Goal: Task Accomplishment & Management: Complete application form

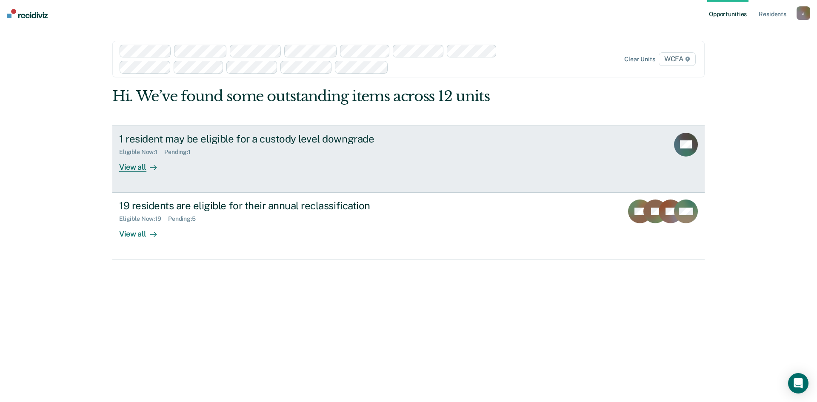
click at [119, 169] on div "View all" at bounding box center [143, 163] width 48 height 17
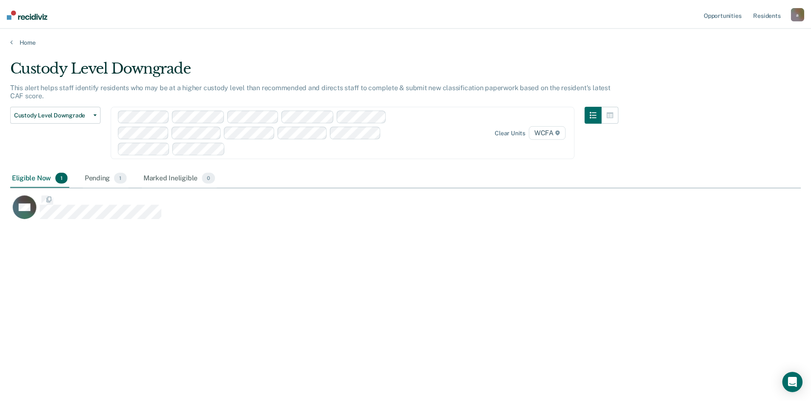
scroll to position [273, 790]
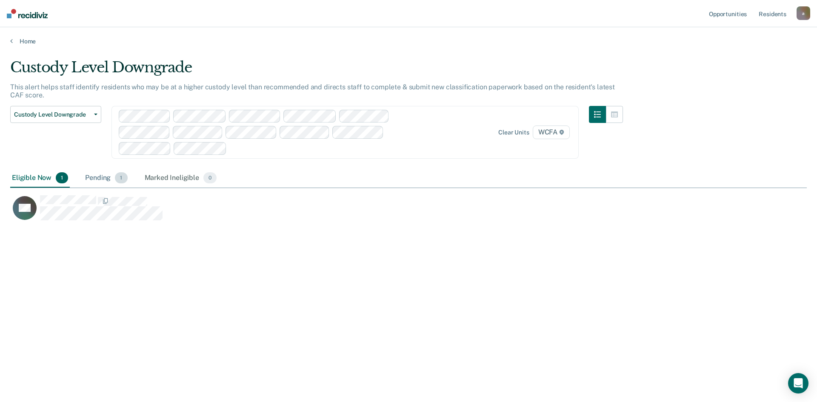
click at [95, 177] on div "Pending 1" at bounding box center [106, 178] width 46 height 19
click at [34, 179] on div "Eligible Now 1" at bounding box center [40, 178] width 60 height 19
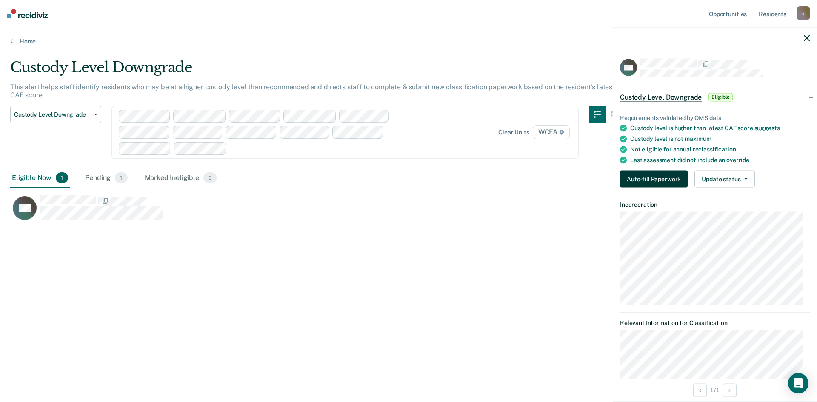
click at [638, 174] on button "Auto-fill Paperwork" at bounding box center [654, 179] width 68 height 17
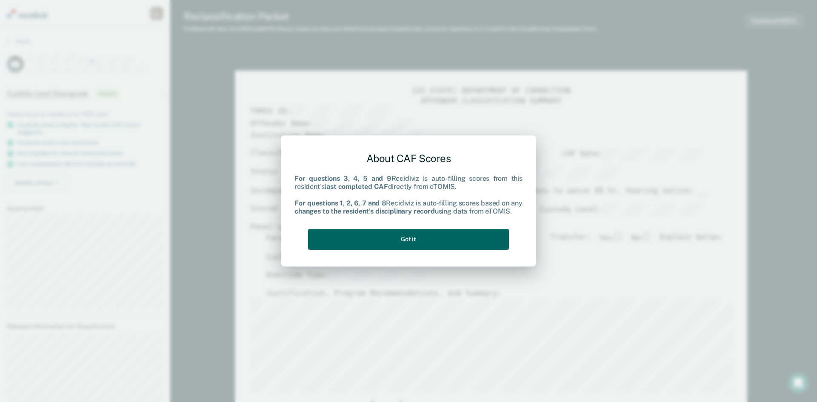
click at [403, 240] on button "Got it" at bounding box center [408, 239] width 201 height 21
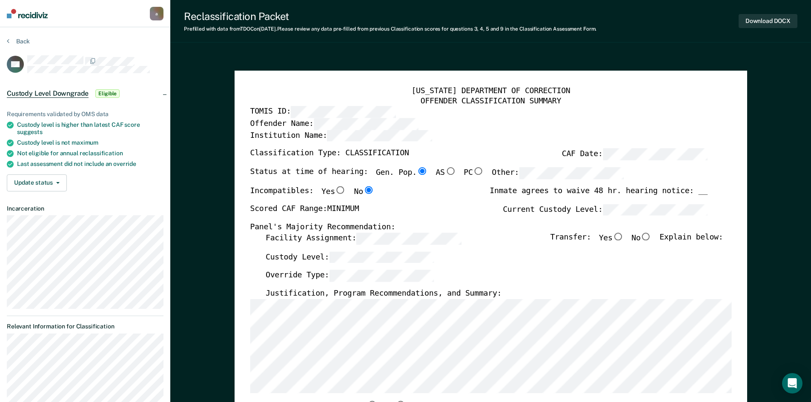
click at [651, 237] on input "No" at bounding box center [645, 237] width 11 height 8
type textarea "x"
radio input "true"
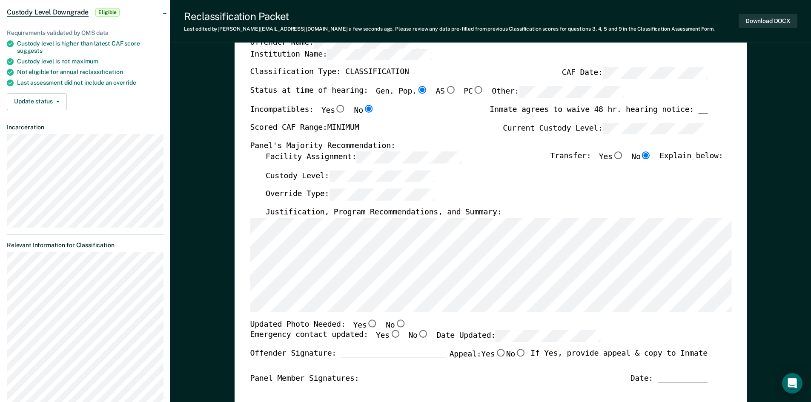
scroll to position [85, 0]
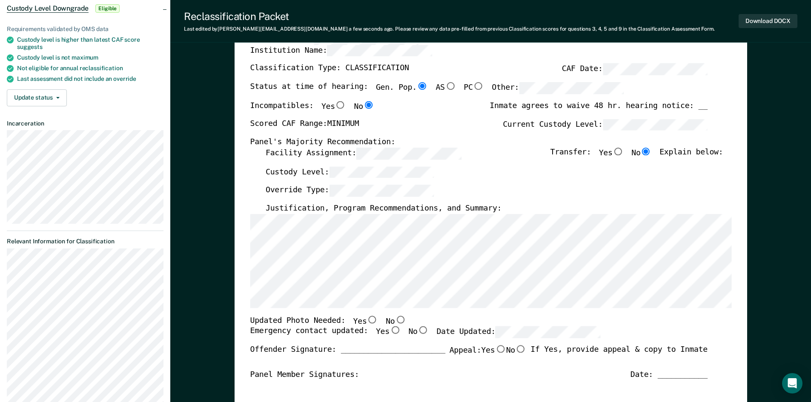
click at [366, 318] on input "Yes" at bounding box center [371, 320] width 11 height 8
type textarea "x"
radio input "true"
click at [389, 329] on input "Yes" at bounding box center [394, 330] width 11 height 8
type textarea "x"
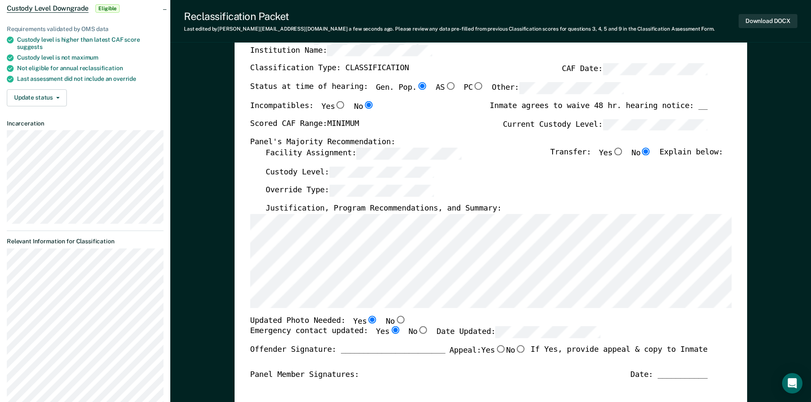
radio input "true"
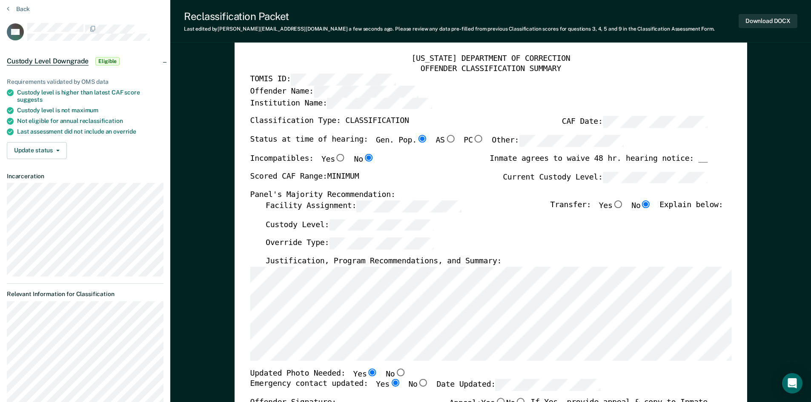
scroll to position [0, 0]
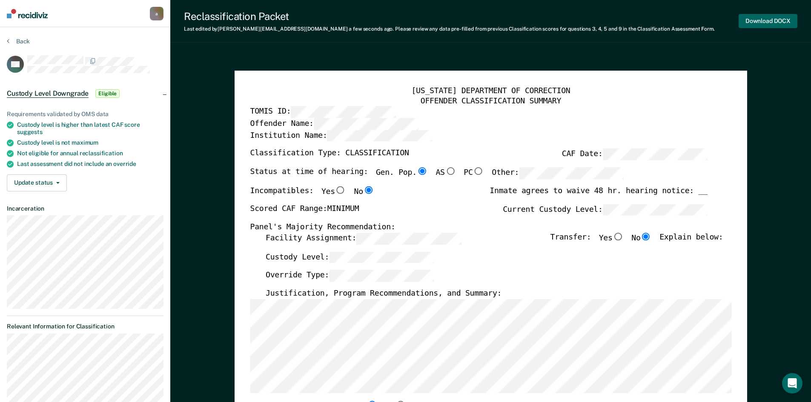
click at [762, 21] on button "Download DOCX" at bounding box center [767, 21] width 59 height 14
type textarea "x"
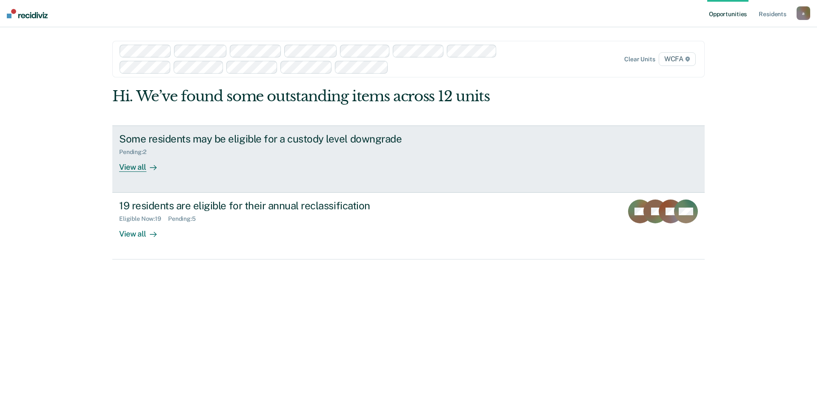
click at [144, 167] on div "View all" at bounding box center [143, 163] width 48 height 17
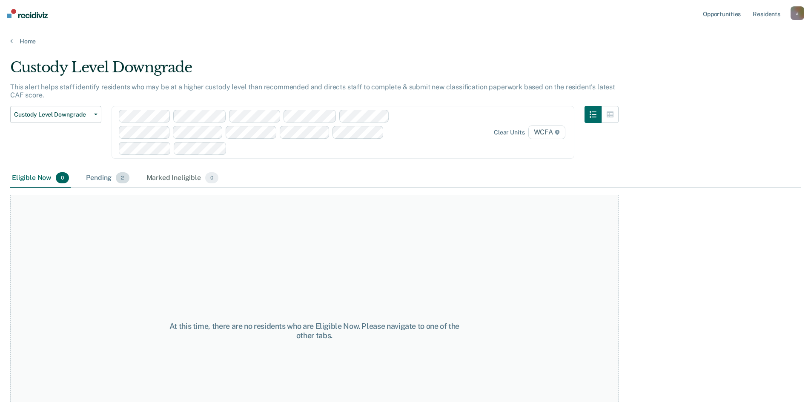
click at [102, 179] on div "Pending 2" at bounding box center [107, 178] width 46 height 19
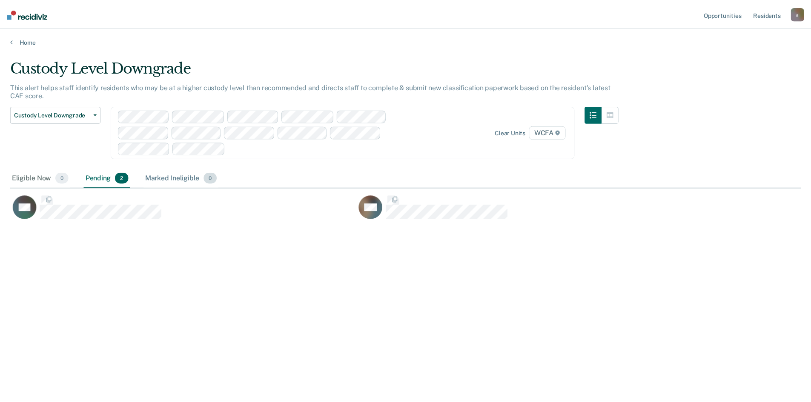
scroll to position [273, 790]
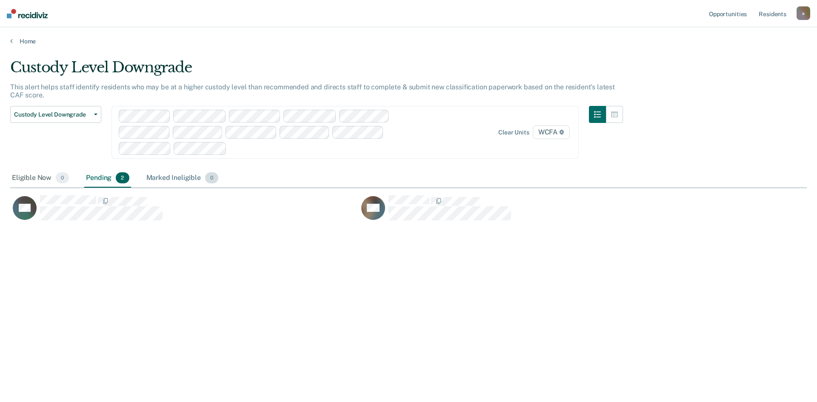
click at [163, 177] on div "Marked Ineligible 0" at bounding box center [183, 178] width 76 height 19
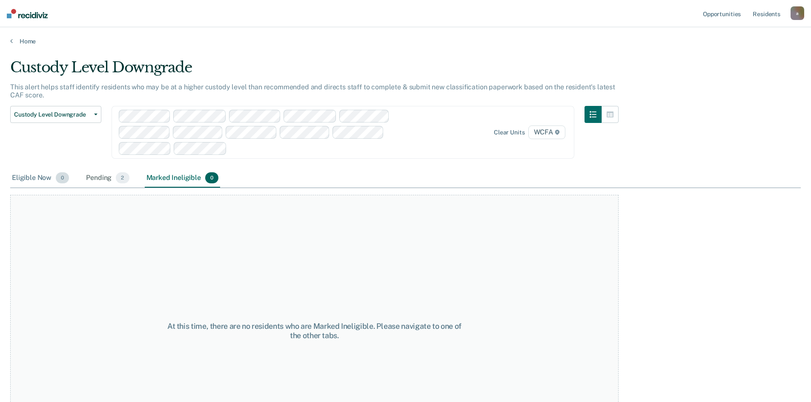
click at [30, 179] on div "Eligible Now 0" at bounding box center [40, 178] width 60 height 19
click at [22, 41] on link "Home" at bounding box center [405, 41] width 790 height 8
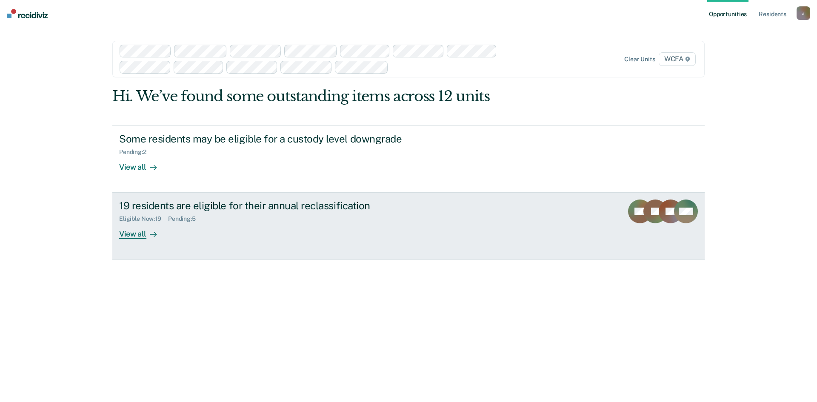
click at [142, 236] on div "View all" at bounding box center [143, 231] width 48 height 17
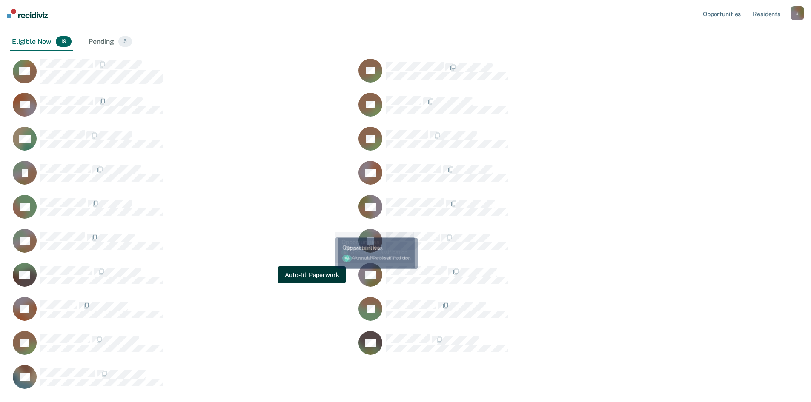
scroll to position [186, 0]
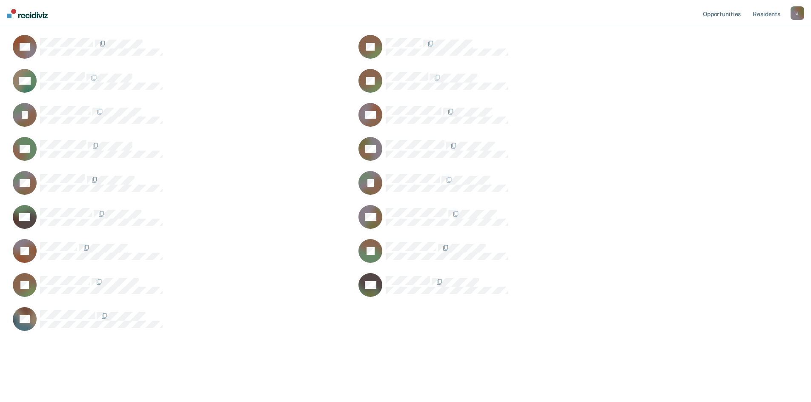
drag, startPoint x: 69, startPoint y: 270, endPoint x: 171, endPoint y: 370, distance: 142.9
click at [171, 370] on main "Annual Reclassification This alert helps staff identify residents who are due f…" at bounding box center [405, 129] width 811 height 540
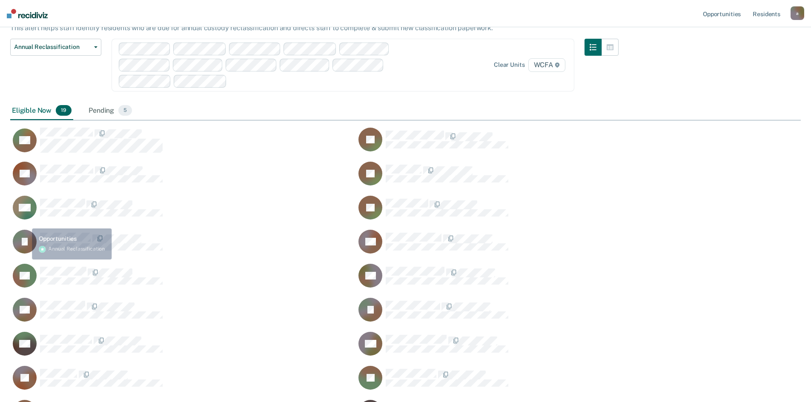
scroll to position [58, 0]
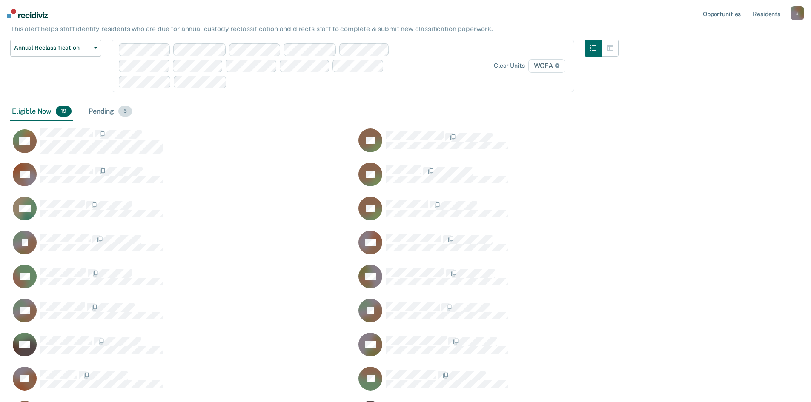
click at [92, 109] on div "Pending 5" at bounding box center [110, 112] width 47 height 19
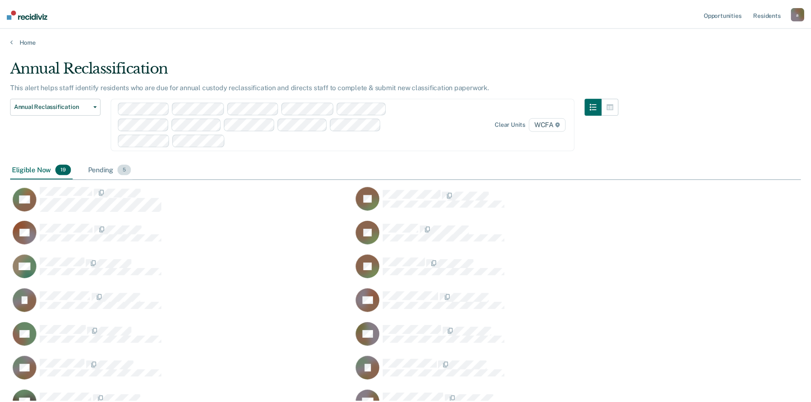
scroll to position [7, 7]
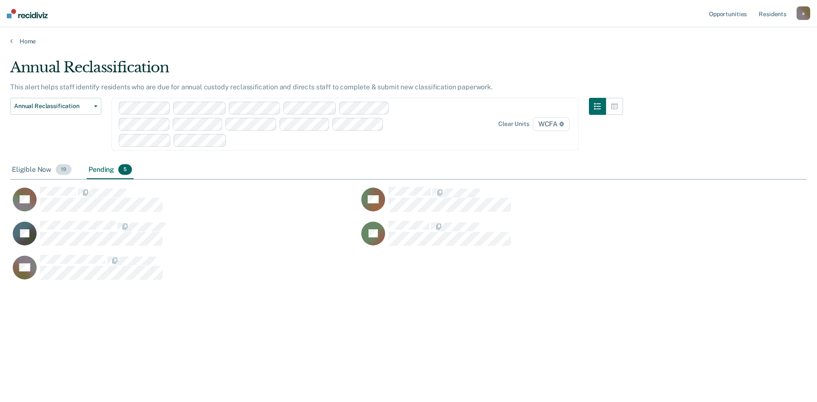
click at [28, 170] on div "Eligible Now 19" at bounding box center [41, 170] width 63 height 19
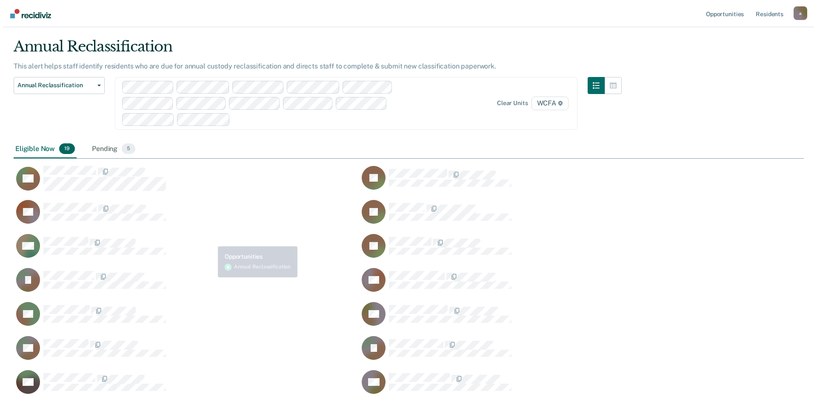
scroll to position [0, 0]
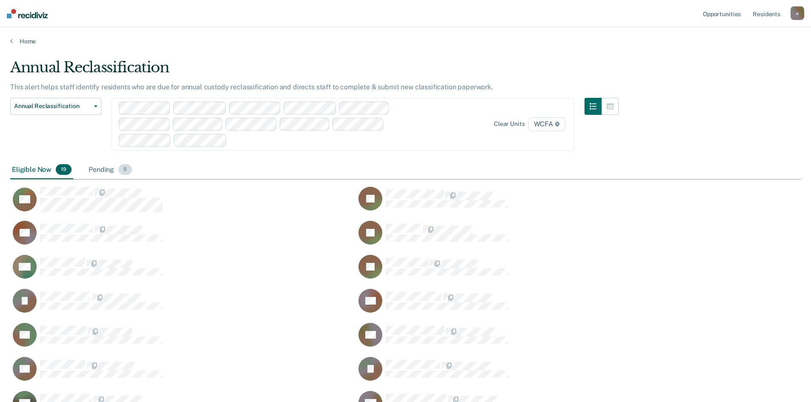
click at [102, 172] on div "Pending 5" at bounding box center [110, 170] width 47 height 19
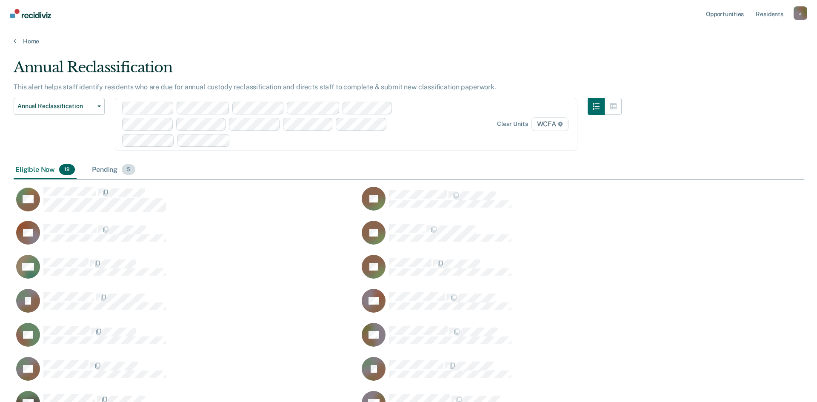
scroll to position [7, 7]
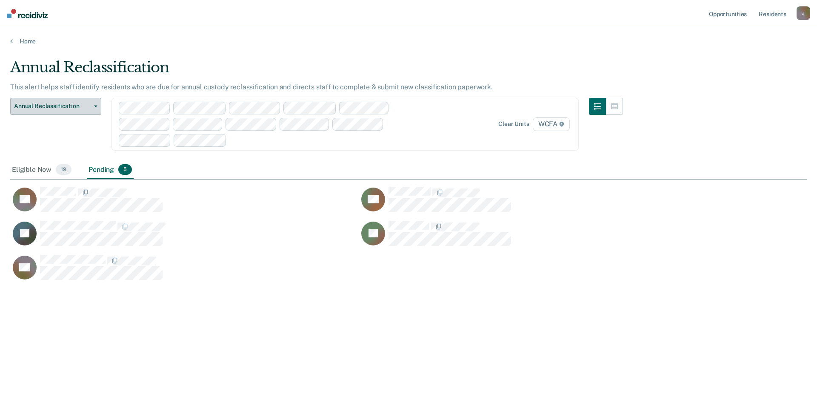
click at [97, 107] on icon "button" at bounding box center [95, 107] width 3 height 2
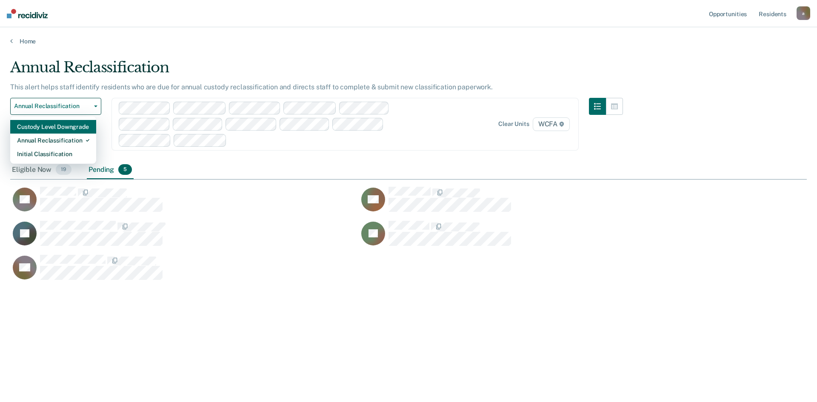
click at [26, 125] on div "Custody Level Downgrade" at bounding box center [53, 127] width 72 height 14
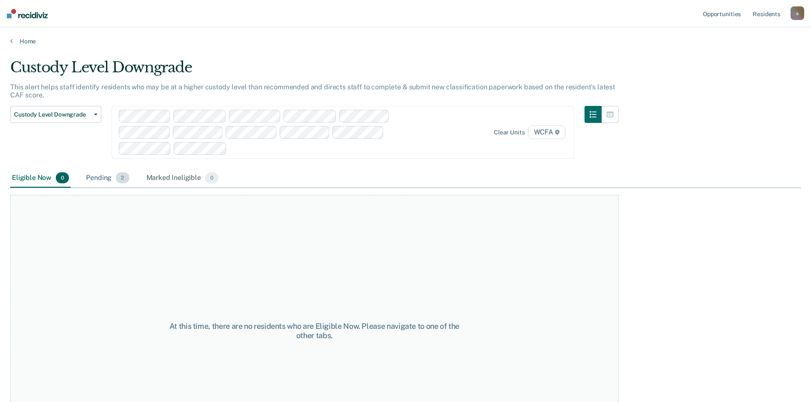
click at [100, 178] on div "Pending 2" at bounding box center [107, 178] width 46 height 19
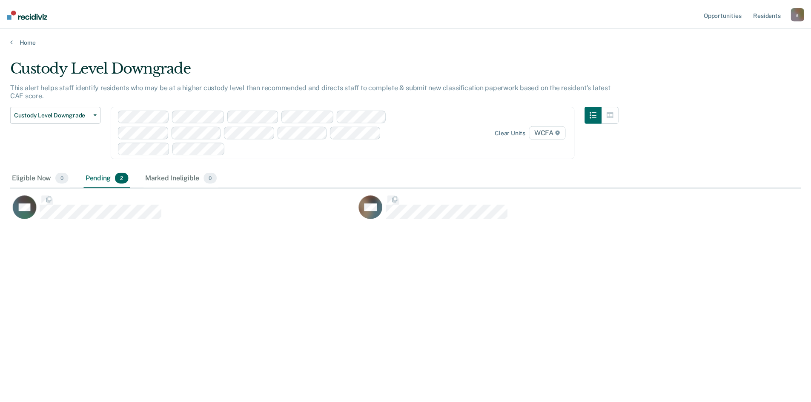
scroll to position [273, 790]
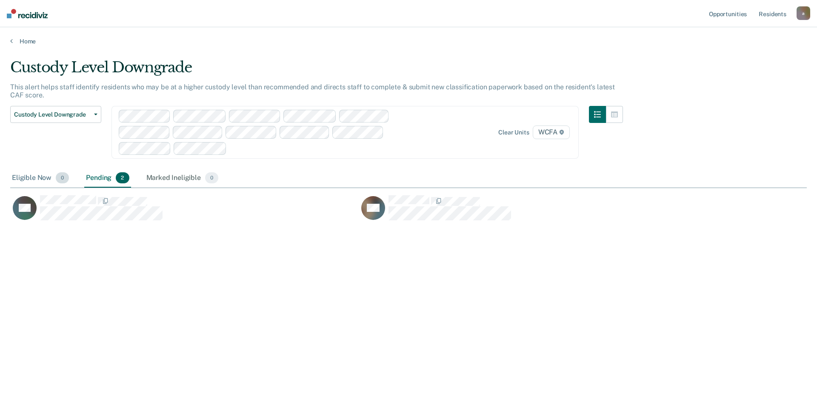
click at [43, 176] on div "Eligible Now 0" at bounding box center [40, 178] width 60 height 19
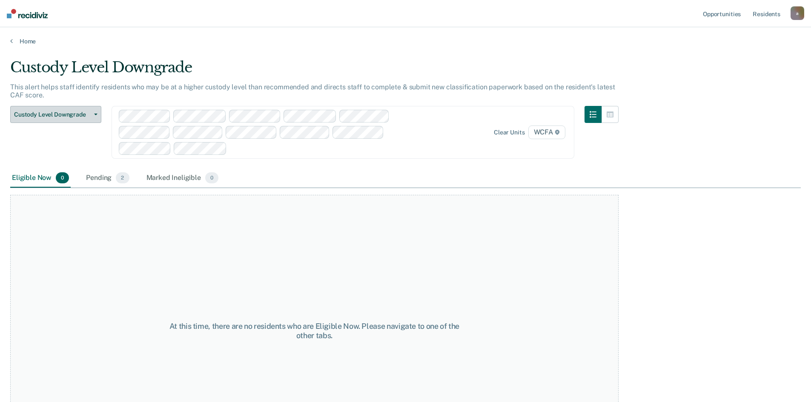
click at [97, 112] on button "Custody Level Downgrade" at bounding box center [55, 114] width 91 height 17
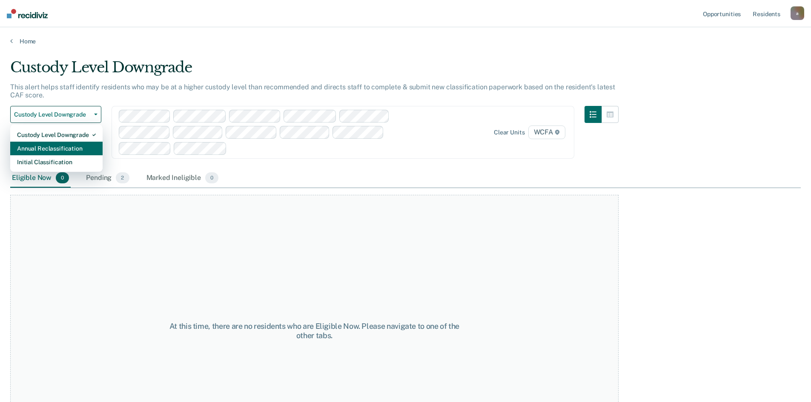
click at [57, 147] on div "Annual Reclassification" at bounding box center [56, 149] width 79 height 14
